Goal: Use online tool/utility: Utilize a website feature to perform a specific function

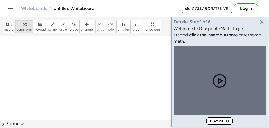
click at [124, 77] on div at bounding box center [134, 122] width 269 height 172
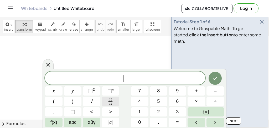
click at [113, 103] on icon "Fraction" at bounding box center [110, 102] width 7 height 7
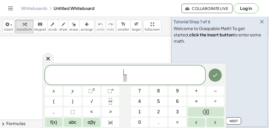
click at [125, 79] on span at bounding box center [125, 78] width 4 height 7
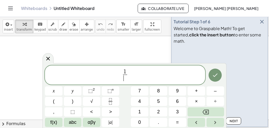
click at [261, 25] on icon "button" at bounding box center [262, 22] width 6 height 6
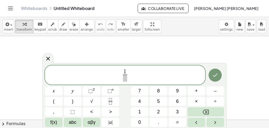
click at [124, 78] on span at bounding box center [125, 78] width 4 height 7
click at [109, 102] on icon "Fraction" at bounding box center [110, 102] width 7 height 7
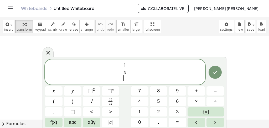
click at [125, 77] on span "​" at bounding box center [125, 78] width 3 height 6
click at [108, 100] on icon "Fraction" at bounding box center [110, 102] width 7 height 7
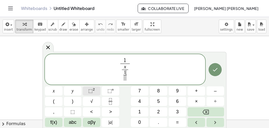
click at [125, 76] on span at bounding box center [125, 78] width 3 height 6
click at [90, 91] on span "⬚" at bounding box center [90, 91] width 4 height 5
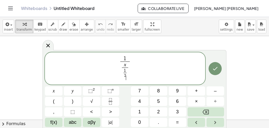
click at [124, 76] on span "2" at bounding box center [125, 76] width 2 height 4
click at [127, 76] on span "x ​ 2" at bounding box center [125, 76] width 4 height 4
click at [127, 75] on span "x ​ 2" at bounding box center [125, 77] width 5 height 8
click at [112, 101] on icon "Fraction" at bounding box center [110, 100] width 3 height 3
click at [91, 87] on button "⬚ 2" at bounding box center [92, 91] width 18 height 9
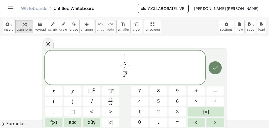
click at [218, 70] on icon "Done" at bounding box center [215, 68] width 6 height 6
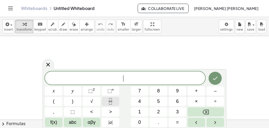
click at [107, 102] on icon "Fraction" at bounding box center [110, 102] width 7 height 7
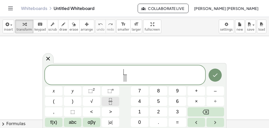
click at [107, 102] on icon "Fraction" at bounding box center [110, 102] width 7 height 7
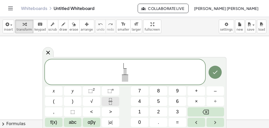
click at [107, 102] on icon "Fraction" at bounding box center [110, 102] width 7 height 7
click at [126, 79] on span "​" at bounding box center [125, 78] width 7 height 7
click at [108, 101] on icon "Fraction" at bounding box center [110, 102] width 7 height 7
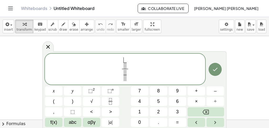
click at [125, 59] on span "​" at bounding box center [125, 60] width 3 height 5
click at [124, 66] on span "​" at bounding box center [125, 66] width 4 height 6
click at [125, 72] on span at bounding box center [125, 72] width 3 height 5
click at [125, 76] on span at bounding box center [125, 78] width 4 height 6
click at [92, 89] on span "⬚" at bounding box center [90, 91] width 4 height 5
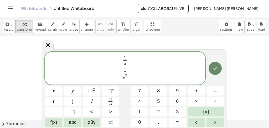
click at [212, 68] on button "Done" at bounding box center [215, 68] width 13 height 13
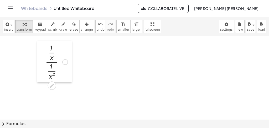
drag, startPoint x: 127, startPoint y: 109, endPoint x: 41, endPoint y: 72, distance: 94.0
click at [41, 72] on div at bounding box center [41, 62] width 8 height 42
drag, startPoint x: 52, startPoint y: 47, endPoint x: 54, endPoint y: 66, distance: 19.0
drag, startPoint x: 52, startPoint y: 67, endPoint x: 56, endPoint y: 49, distance: 18.6
click at [56, 49] on div at bounding box center [57, 61] width 28 height 39
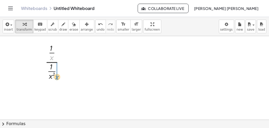
drag, startPoint x: 51, startPoint y: 56, endPoint x: 56, endPoint y: 76, distance: 19.9
click at [56, 76] on div at bounding box center [57, 61] width 28 height 39
drag, startPoint x: 49, startPoint y: 74, endPoint x: 54, endPoint y: 65, distance: 11.2
click at [50, 74] on div at bounding box center [56, 71] width 33 height 33
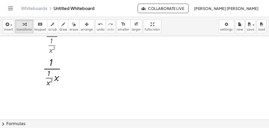
click at [50, 74] on div at bounding box center [56, 71] width 33 height 33
click at [54, 78] on div at bounding box center [56, 71] width 33 height 33
click at [49, 82] on div at bounding box center [56, 71] width 33 height 33
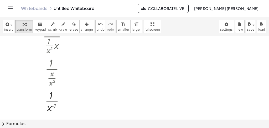
scroll to position [66, 0]
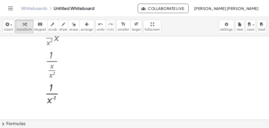
click at [53, 99] on div at bounding box center [56, 93] width 33 height 26
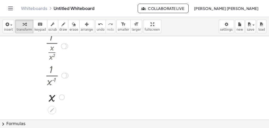
click at [56, 96] on div at bounding box center [56, 97] width 33 height 17
click at [50, 98] on div at bounding box center [56, 97] width 33 height 17
click at [98, 25] on icon "undo" at bounding box center [100, 24] width 5 height 6
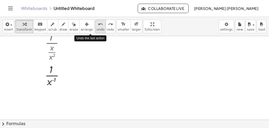
click at [98, 25] on icon "undo" at bounding box center [100, 24] width 5 height 6
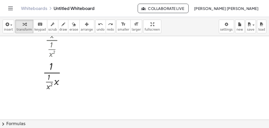
scroll to position [21, 0]
click at [97, 22] on div "undo" at bounding box center [101, 24] width 8 height 6
click at [52, 59] on div at bounding box center [57, 61] width 28 height 39
drag, startPoint x: 52, startPoint y: 59, endPoint x: 56, endPoint y: 77, distance: 19.2
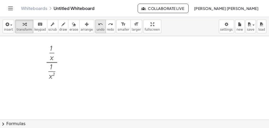
click at [98, 23] on icon "undo" at bounding box center [100, 24] width 5 height 6
click at [52, 49] on div at bounding box center [57, 61] width 28 height 39
drag, startPoint x: 52, startPoint y: 49, endPoint x: 54, endPoint y: 69, distance: 20.1
click at [52, 68] on div at bounding box center [57, 61] width 28 height 39
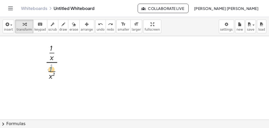
click at [52, 70] on div at bounding box center [57, 61] width 28 height 39
click at [52, 53] on div at bounding box center [57, 61] width 28 height 39
click at [52, 61] on div at bounding box center [57, 61] width 28 height 39
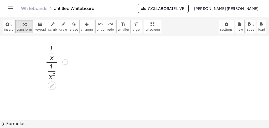
click at [52, 61] on div at bounding box center [57, 61] width 28 height 39
click at [51, 72] on div at bounding box center [57, 61] width 28 height 39
click at [51, 76] on div at bounding box center [57, 61] width 28 height 39
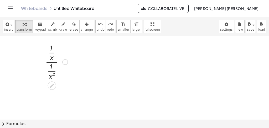
click at [51, 68] on div at bounding box center [57, 61] width 28 height 39
click at [52, 58] on div at bounding box center [57, 61] width 28 height 39
drag, startPoint x: 52, startPoint y: 58, endPoint x: 55, endPoint y: 78, distance: 20.0
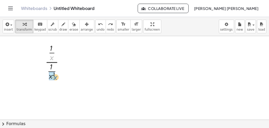
click at [55, 78] on div at bounding box center [57, 61] width 28 height 39
drag, startPoint x: 51, startPoint y: 75, endPoint x: 53, endPoint y: 83, distance: 8.0
click at [53, 83] on div at bounding box center [57, 81] width 28 height 33
drag, startPoint x: 50, startPoint y: 83, endPoint x: 51, endPoint y: 73, distance: 10.0
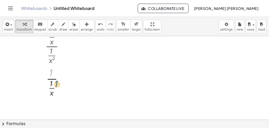
drag, startPoint x: 52, startPoint y: 73, endPoint x: 57, endPoint y: 84, distance: 12.2
click at [57, 84] on div at bounding box center [57, 81] width 28 height 33
drag, startPoint x: 52, startPoint y: 72, endPoint x: 54, endPoint y: 81, distance: 9.8
click at [52, 75] on div at bounding box center [57, 81] width 28 height 33
drag, startPoint x: 52, startPoint y: 75, endPoint x: 54, endPoint y: 83, distance: 9.1
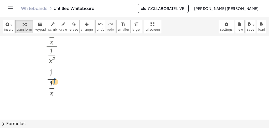
click at [54, 83] on div at bounding box center [57, 81] width 28 height 33
drag, startPoint x: 51, startPoint y: 72, endPoint x: 55, endPoint y: 83, distance: 11.6
click at [55, 83] on div at bounding box center [57, 81] width 28 height 33
drag, startPoint x: 52, startPoint y: 73, endPoint x: 56, endPoint y: 85, distance: 12.8
click at [56, 85] on div at bounding box center [57, 81] width 28 height 33
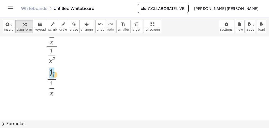
drag, startPoint x: 52, startPoint y: 84, endPoint x: 54, endPoint y: 75, distance: 9.5
drag, startPoint x: 51, startPoint y: 73, endPoint x: 57, endPoint y: 85, distance: 13.3
click at [57, 85] on div at bounding box center [57, 81] width 28 height 33
drag, startPoint x: 51, startPoint y: 73, endPoint x: 56, endPoint y: 84, distance: 12.7
click at [56, 84] on div at bounding box center [57, 81] width 28 height 33
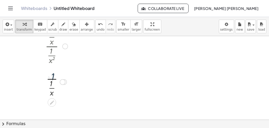
click at [56, 84] on div at bounding box center [57, 81] width 28 height 33
drag, startPoint x: 52, startPoint y: 73, endPoint x: 56, endPoint y: 85, distance: 12.4
click at [56, 85] on div at bounding box center [57, 81] width 28 height 33
drag, startPoint x: 51, startPoint y: 73, endPoint x: 56, endPoint y: 84, distance: 12.6
click at [56, 84] on div at bounding box center [57, 81] width 28 height 33
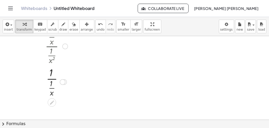
click at [50, 92] on div at bounding box center [57, 81] width 28 height 33
click at [52, 79] on div at bounding box center [57, 81] width 28 height 33
click at [52, 88] on div at bounding box center [57, 81] width 28 height 33
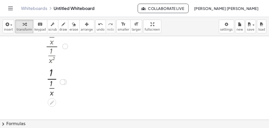
click at [52, 88] on div at bounding box center [57, 81] width 28 height 33
click at [80, 72] on div at bounding box center [134, 106] width 269 height 172
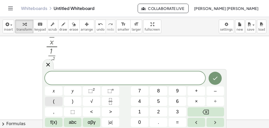
click at [56, 103] on button "(" at bounding box center [54, 101] width 18 height 9
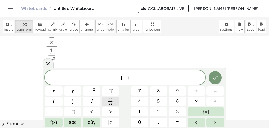
click at [110, 100] on icon "Fraction" at bounding box center [110, 102] width 7 height 7
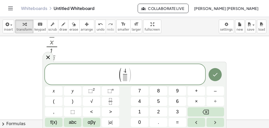
click at [124, 78] on span at bounding box center [125, 77] width 4 height 7
click at [94, 100] on button "√" at bounding box center [92, 101] width 18 height 9
click at [87, 89] on button "⬚ 2" at bounding box center [92, 91] width 18 height 9
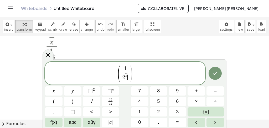
click at [129, 75] on span ")" at bounding box center [131, 74] width 4 height 18
click at [128, 76] on span "2 2" at bounding box center [125, 76] width 7 height 9
click at [126, 76] on span "2" at bounding box center [126, 75] width 3 height 5
click at [89, 101] on button "√" at bounding box center [92, 101] width 18 height 9
click at [133, 73] on span "4 2 √ 2 ​ ​" at bounding box center [125, 73] width 18 height 16
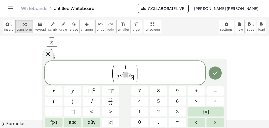
click at [129, 75] on span "2" at bounding box center [129, 75] width 3 height 5
click at [126, 75] on span at bounding box center [126, 75] width 4 height 6
click at [132, 74] on span "2 √ 2 ​ 2 2" at bounding box center [125, 76] width 19 height 10
click at [131, 74] on span "2 √ 2 2 ​ 2" at bounding box center [125, 76] width 19 height 10
click at [134, 80] on span "2 √ 2 2 2 ​" at bounding box center [125, 76] width 19 height 10
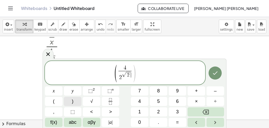
click at [78, 102] on button ")" at bounding box center [73, 101] width 18 height 9
click at [133, 70] on span "( 4 2 √ 2 ​ ​ )" at bounding box center [125, 73] width 22 height 17
click at [76, 101] on button ")" at bounding box center [73, 101] width 18 height 9
click at [91, 91] on span "⬚" at bounding box center [90, 91] width 4 height 5
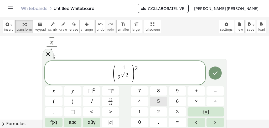
click at [151, 106] on button "5" at bounding box center [159, 101] width 18 height 9
click at [137, 67] on span "2" at bounding box center [136, 69] width 3 height 6
click at [135, 68] on span "2" at bounding box center [136, 69] width 3 height 6
click at [94, 106] on button "√" at bounding box center [92, 101] width 18 height 9
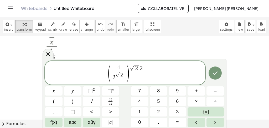
click at [144, 67] on span "( 4 2 √ 2 ​ ) √ 2 ​ 2" at bounding box center [125, 73] width 160 height 18
click at [141, 67] on span "2" at bounding box center [141, 69] width 3 height 6
click at [132, 67] on span "√" at bounding box center [133, 69] width 5 height 6
click at [218, 74] on icon "Done" at bounding box center [215, 73] width 6 height 6
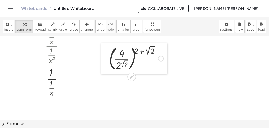
drag, startPoint x: 86, startPoint y: 76, endPoint x: 114, endPoint y: 37, distance: 48.2
click at [109, 43] on div at bounding box center [105, 58] width 8 height 31
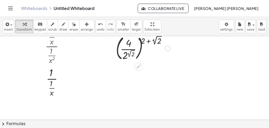
click at [114, 37] on div at bounding box center [112, 48] width 8 height 31
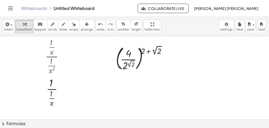
scroll to position [0, 0]
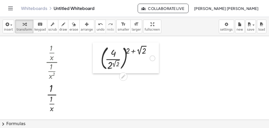
drag, startPoint x: 114, startPoint y: 72, endPoint x: 99, endPoint y: 66, distance: 16.3
click at [99, 66] on div at bounding box center [97, 58] width 8 height 31
click at [143, 49] on div at bounding box center [128, 58] width 60 height 28
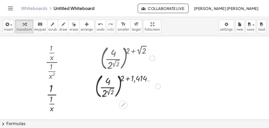
click at [123, 59] on div "( · 4 · 2 ( 2 √ 2 ) ) ( + 2 + 2 √ 2 ) ( · 4 · 2 ( 2 √ 2 ) ) ( + 2 + ) 1,414 …" at bounding box center [123, 59] width 0 height 0
click at [111, 64] on div at bounding box center [127, 58] width 71 height 28
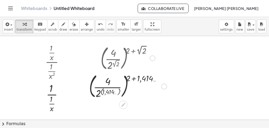
click at [101, 94] on div at bounding box center [127, 86] width 83 height 28
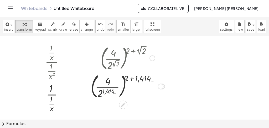
click at [103, 94] on div at bounding box center [127, 86] width 79 height 28
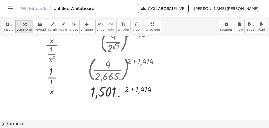
scroll to position [18, 0]
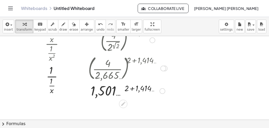
click at [132, 89] on div at bounding box center [128, 90] width 84 height 17
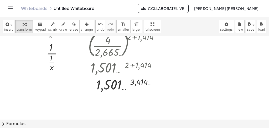
scroll to position [43, 0]
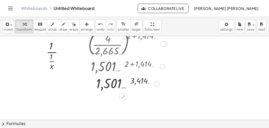
click at [114, 82] on div at bounding box center [128, 83] width 84 height 17
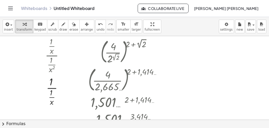
scroll to position [0, 0]
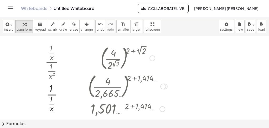
click at [162, 88] on div at bounding box center [163, 87] width 6 height 6
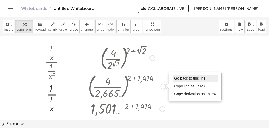
click at [177, 77] on span "Go back to this line" at bounding box center [189, 78] width 31 height 4
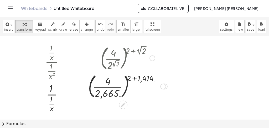
click at [165, 87] on div "Go back to this line Copy line as LaTeX Copy derivation as LaTeX" at bounding box center [163, 87] width 6 height 6
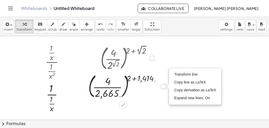
click at [177, 70] on div "Transform line Copy line as LaTeX Copy derivation as LaTeX Expand new lines: On" at bounding box center [195, 87] width 52 height 36
click at [176, 74] on span "Transform line" at bounding box center [185, 75] width 23 height 4
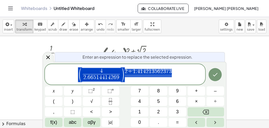
scroll to position [4, 0]
click at [212, 76] on icon "Done" at bounding box center [215, 75] width 6 height 6
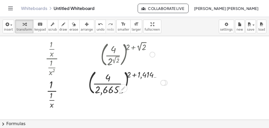
click at [231, 59] on div at bounding box center [134, 119] width 269 height 172
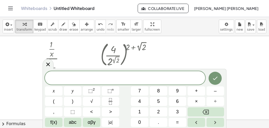
scroll to position [0, 0]
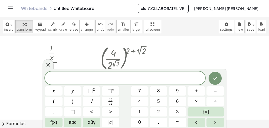
click at [234, 57] on div at bounding box center [134, 122] width 269 height 172
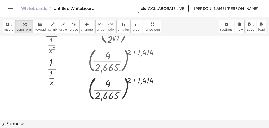
scroll to position [31, 0]
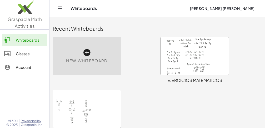
click at [75, 53] on div "New Whiteboard" at bounding box center [87, 56] width 68 height 38
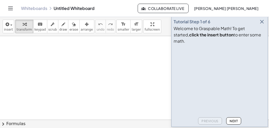
click at [263, 25] on icon "button" at bounding box center [262, 22] width 6 height 6
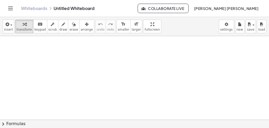
click at [106, 54] on div at bounding box center [134, 122] width 269 height 172
